Goal: Task Accomplishment & Management: Manage account settings

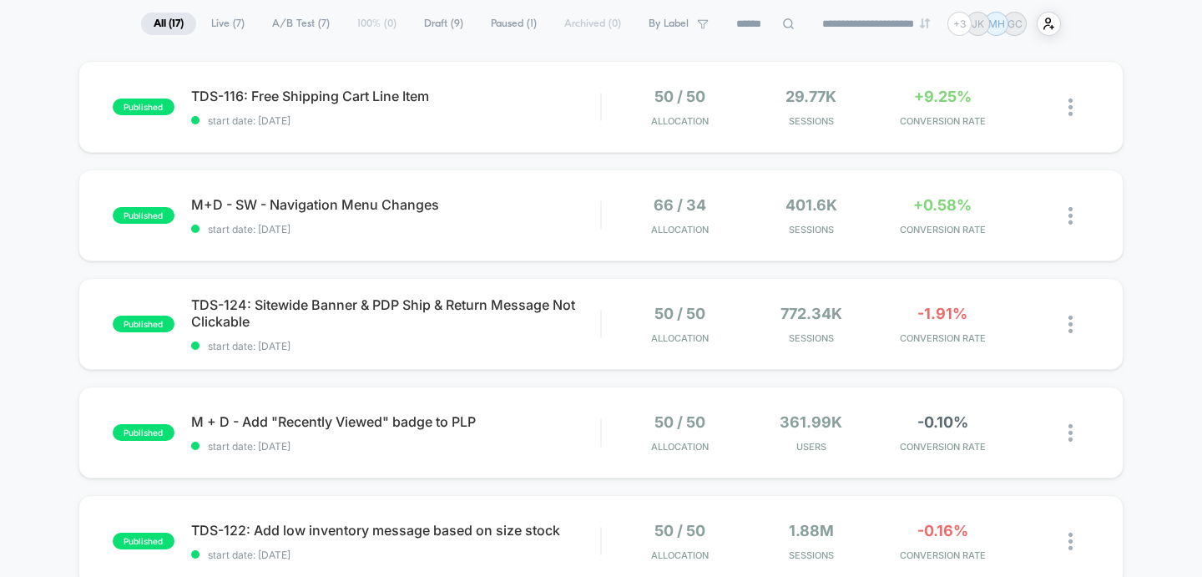
scroll to position [149, 0]
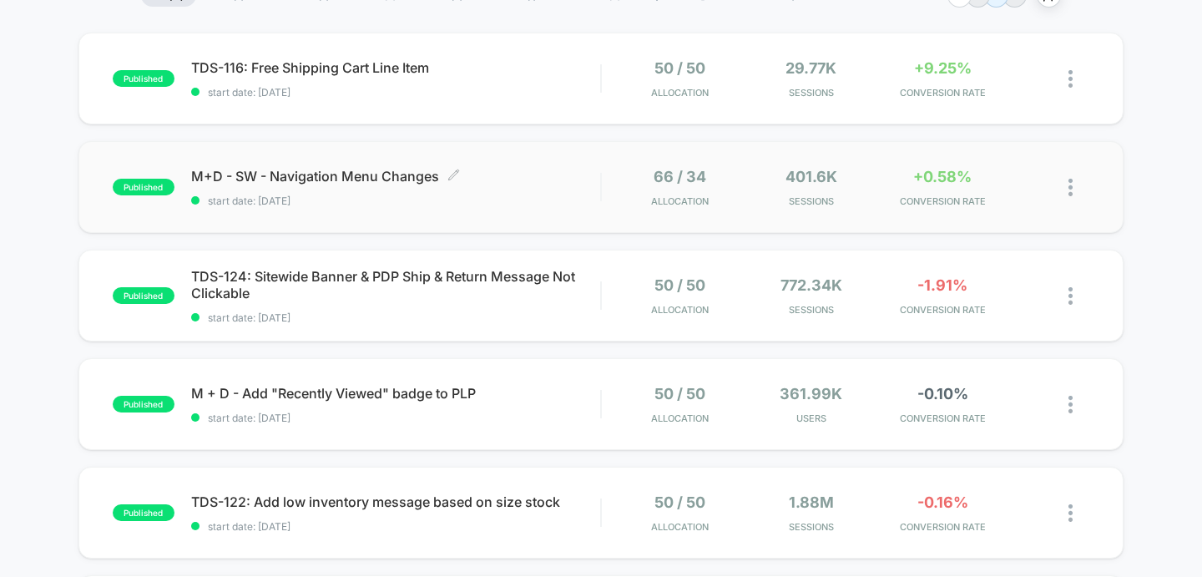
click at [282, 170] on span "M+D - SW - Navigation Menu Changes Click to edit experience details" at bounding box center [396, 176] width 410 height 17
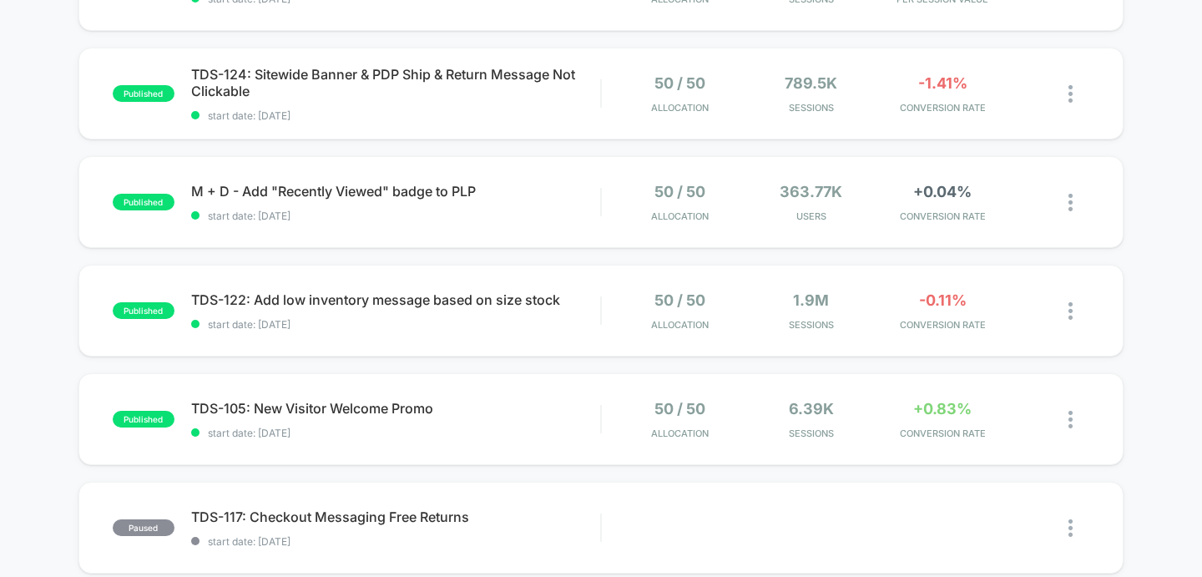
scroll to position [421, 0]
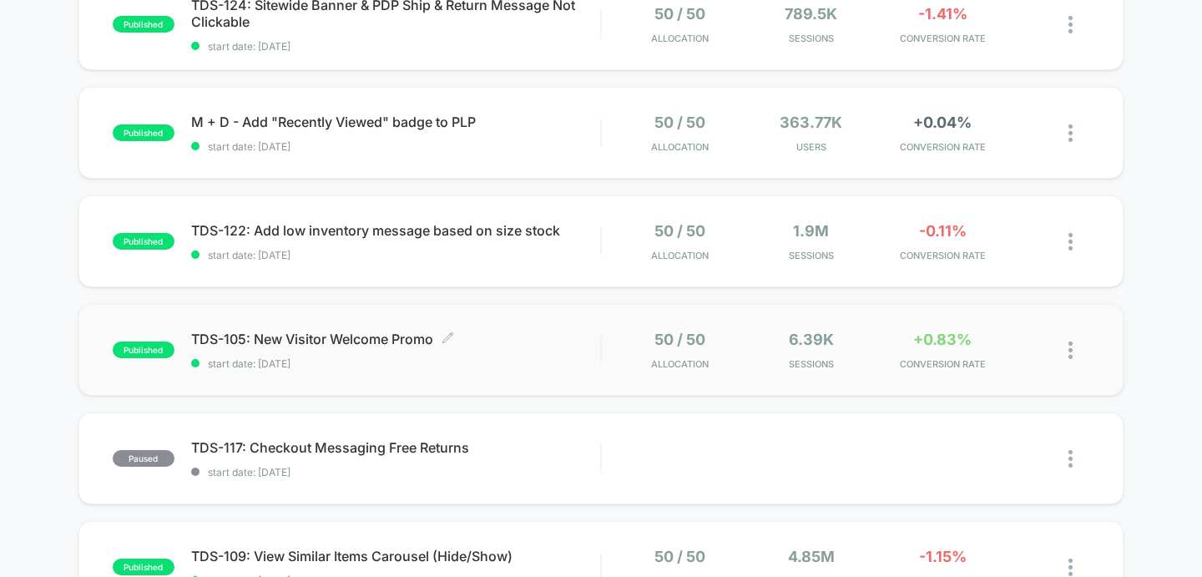
click at [285, 338] on span "TDS-105: New Visitor Welcome Promo Click to edit experience details" at bounding box center [396, 338] width 410 height 17
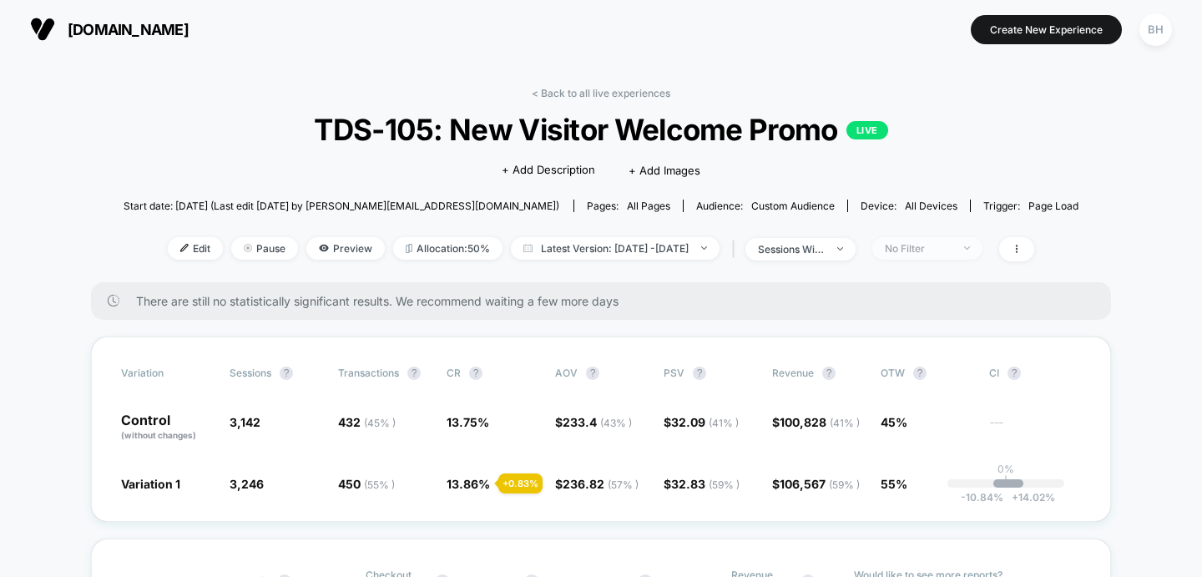
click at [951, 244] on div "No Filter" at bounding box center [918, 248] width 67 height 13
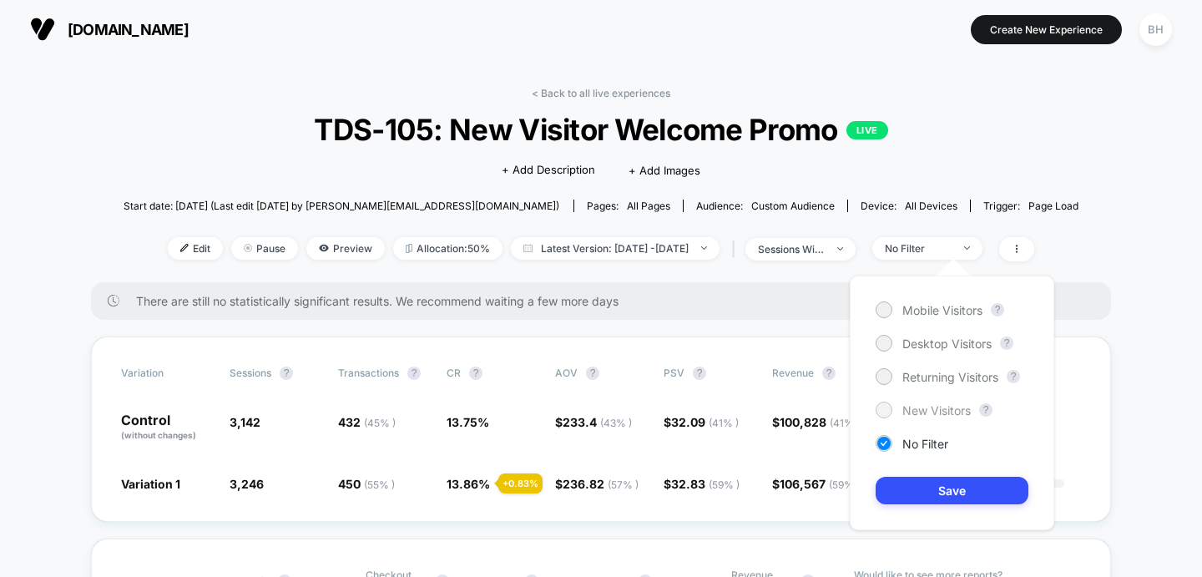
click at [913, 409] on span "New Visitors" at bounding box center [936, 410] width 68 height 14
click at [949, 486] on button "Save" at bounding box center [951, 491] width 153 height 28
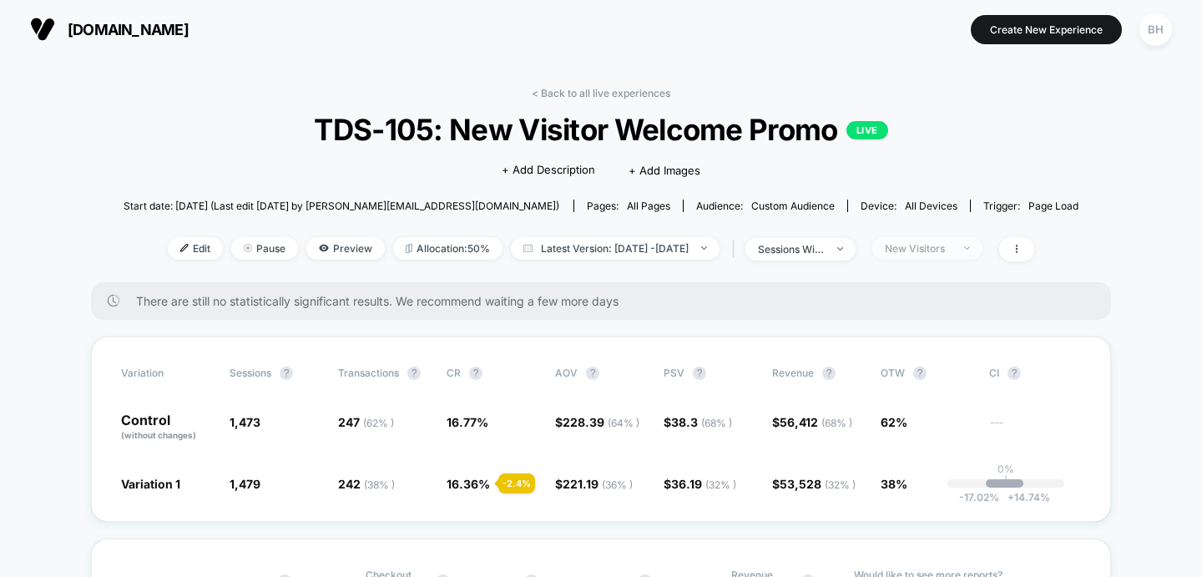
click at [951, 250] on div "New Visitors" at bounding box center [918, 248] width 67 height 13
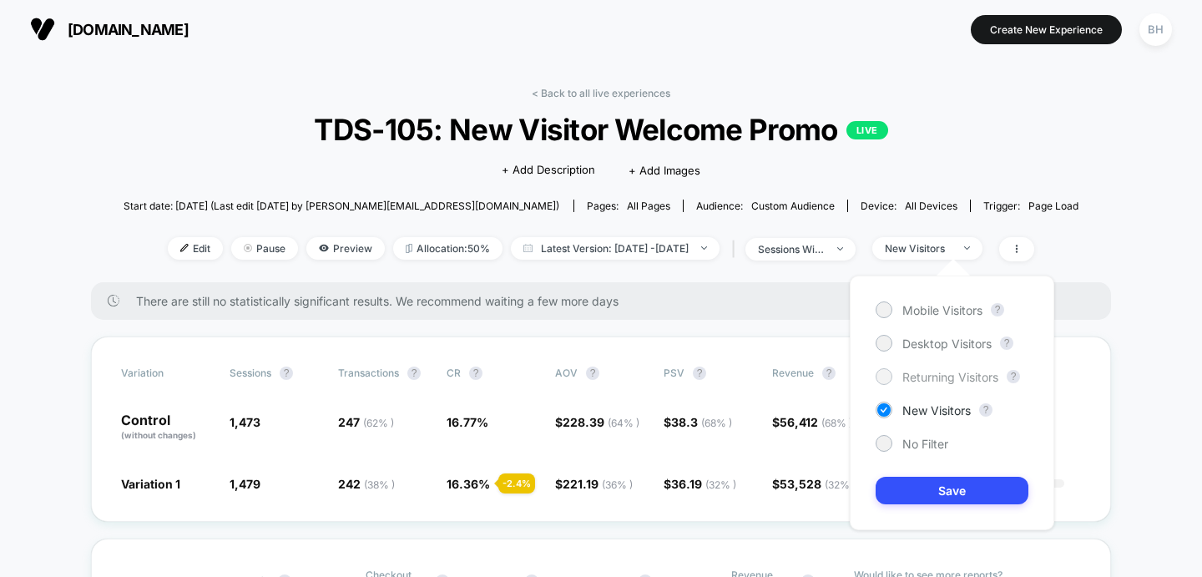
click at [889, 377] on div at bounding box center [883, 376] width 13 height 13
click at [900, 492] on button "Save" at bounding box center [951, 491] width 153 height 28
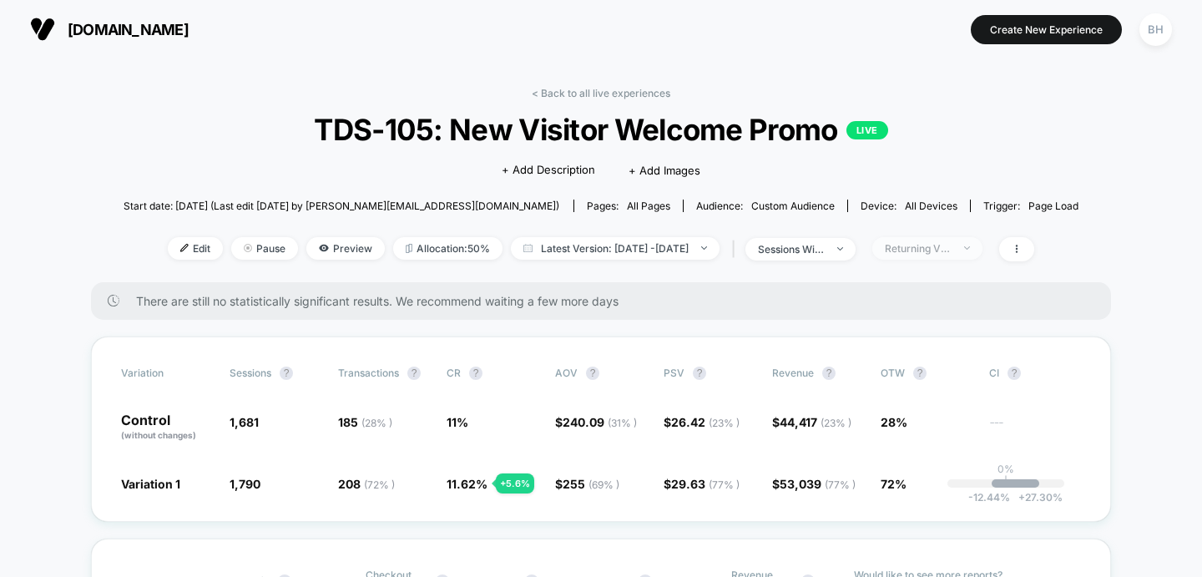
click at [951, 249] on div "Returning Visitors" at bounding box center [918, 248] width 67 height 13
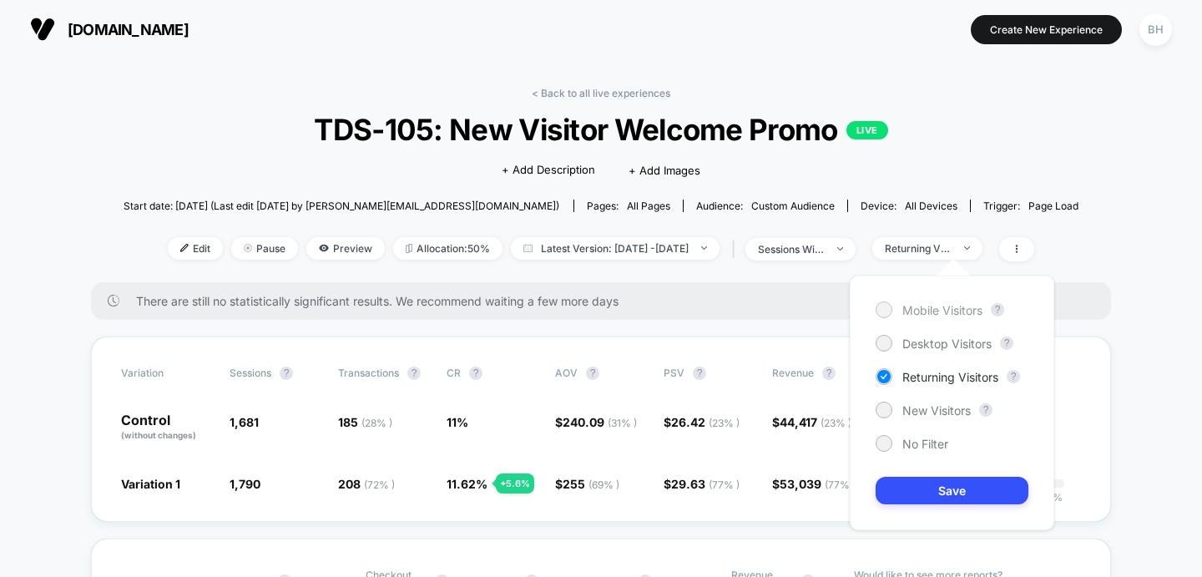
click at [921, 310] on span "Mobile Visitors" at bounding box center [942, 310] width 80 height 14
click at [923, 502] on button "Save" at bounding box center [951, 491] width 153 height 28
